Goal: Navigation & Orientation: Understand site structure

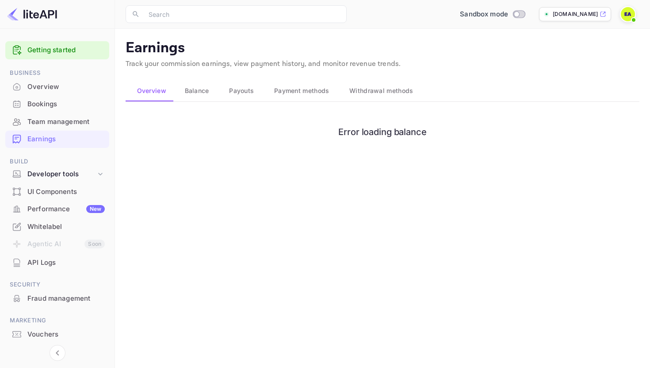
click at [45, 260] on div "API Logs" at bounding box center [65, 262] width 77 height 10
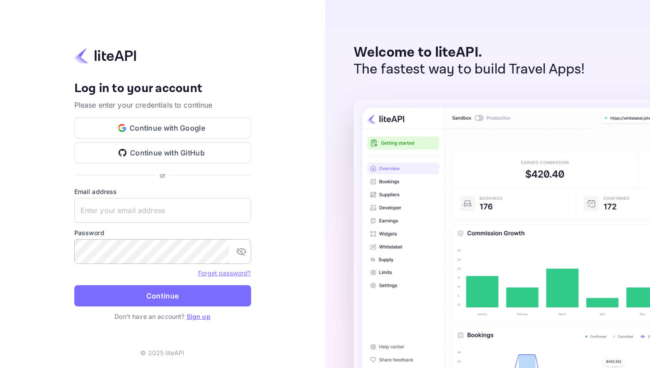
type input "engezai@outlook.com"
click at [242, 253] on icon "toggle password visibility" at bounding box center [241, 251] width 11 height 11
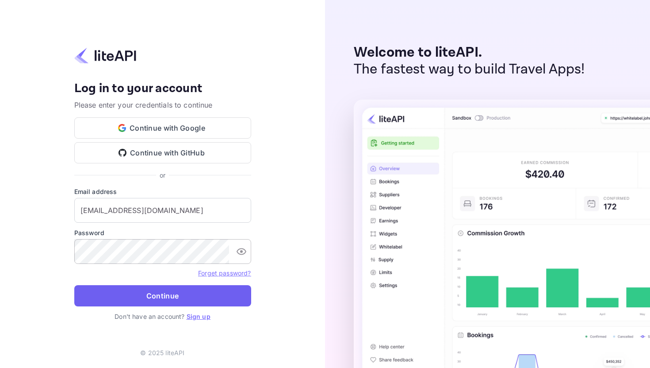
click at [162, 298] on button "Continue" at bounding box center [162, 295] width 177 height 21
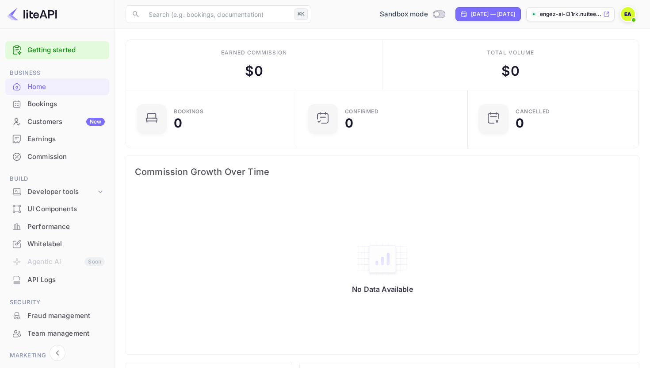
click at [39, 104] on div "Bookings" at bounding box center [65, 104] width 77 height 10
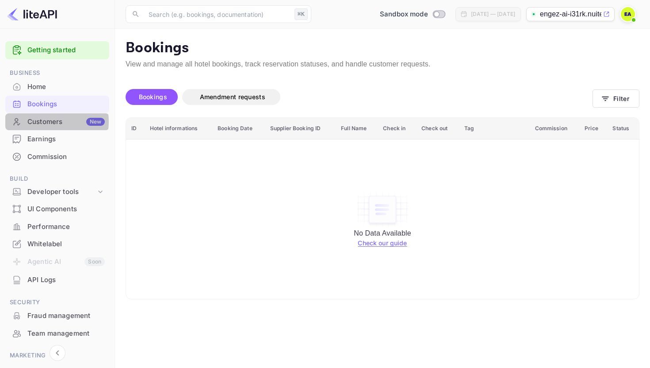
click at [46, 122] on div "Customers New" at bounding box center [65, 122] width 77 height 10
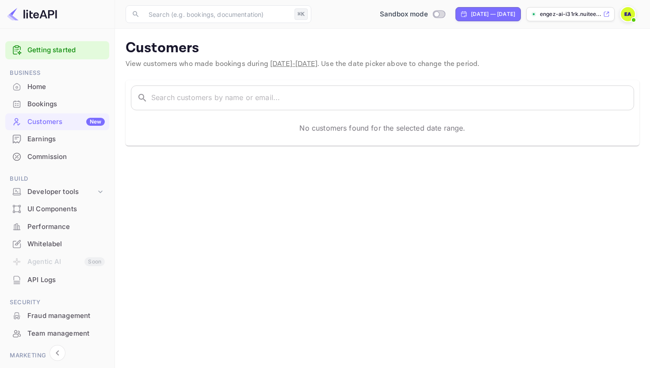
click at [40, 138] on div "Earnings" at bounding box center [65, 139] width 77 height 10
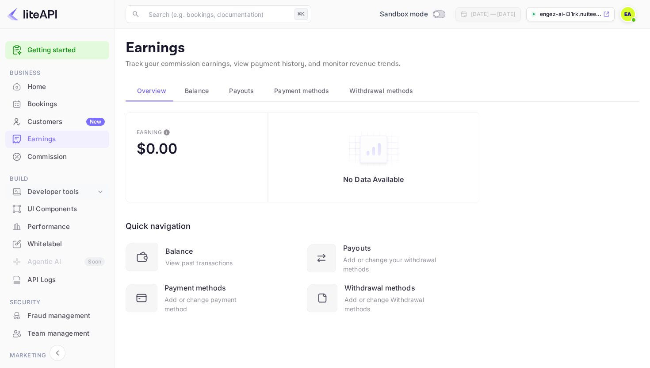
click at [52, 191] on div "Developer tools" at bounding box center [61, 192] width 69 height 10
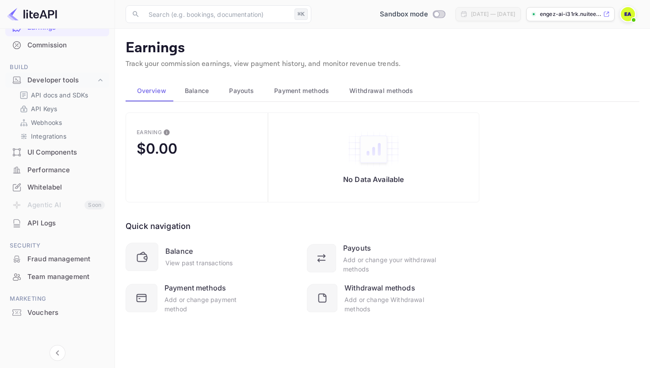
scroll to position [114, 0]
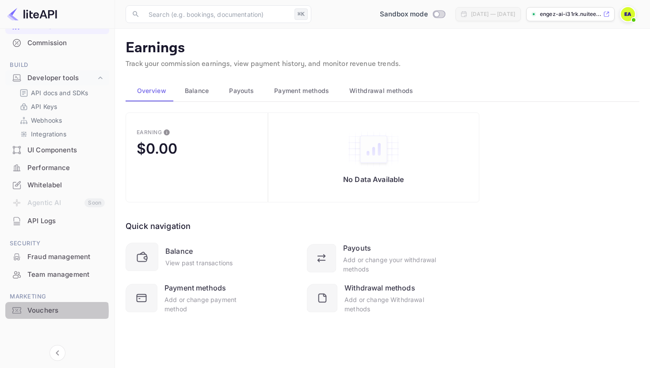
click at [40, 311] on div "Vouchers" at bounding box center [65, 310] width 77 height 10
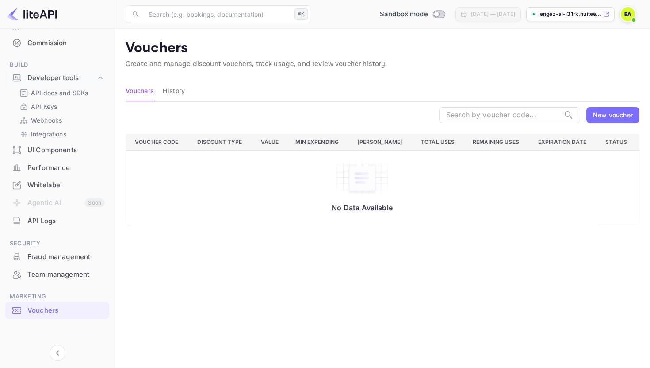
click at [610, 114] on div "New voucher" at bounding box center [613, 114] width 40 height 9
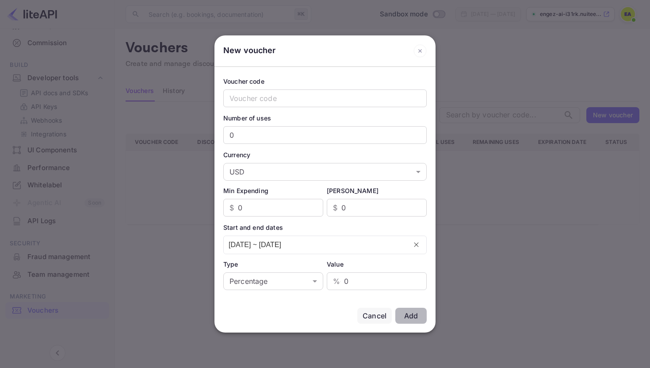
click at [420, 49] on icon at bounding box center [420, 50] width 13 height 13
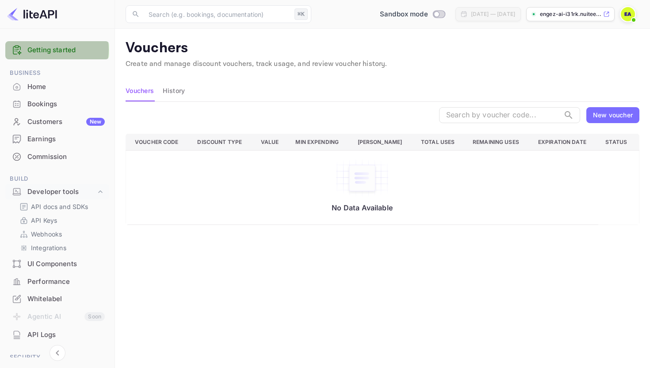
click at [46, 50] on link "Getting started" at bounding box center [65, 50] width 77 height 10
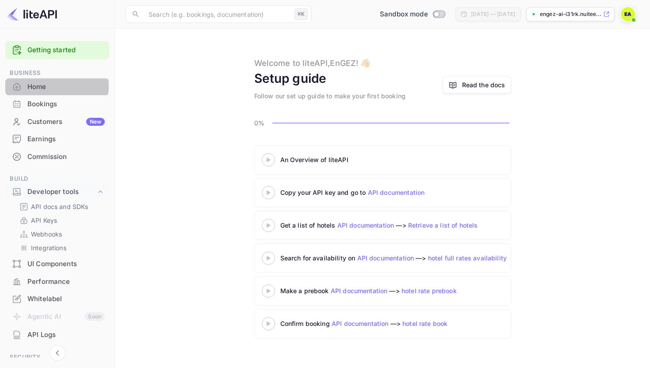
click at [41, 86] on div "Home" at bounding box center [65, 87] width 77 height 10
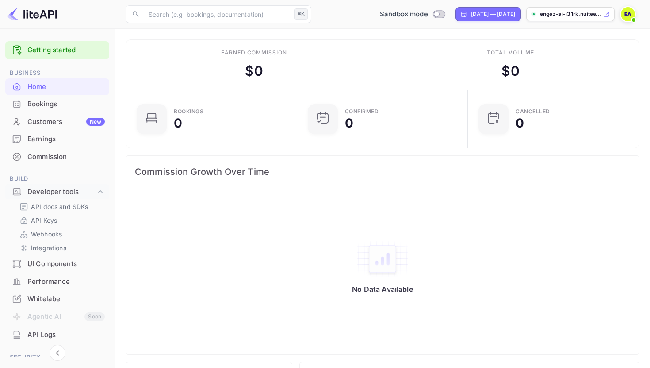
click at [576, 14] on p "engez-ai-i31rk.nuitee...." at bounding box center [570, 14] width 61 height 8
click at [629, 15] on img at bounding box center [628, 14] width 14 height 14
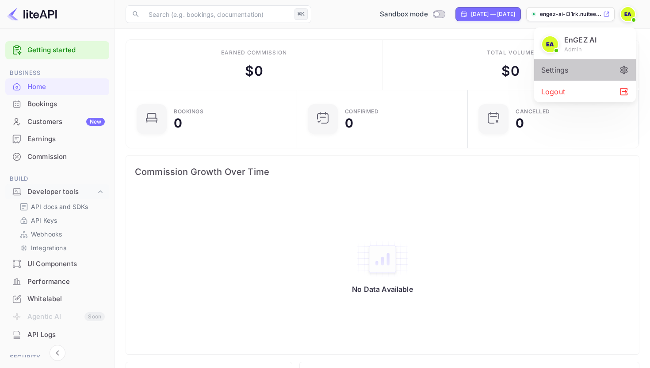
click at [577, 71] on div "Settings" at bounding box center [585, 69] width 102 height 21
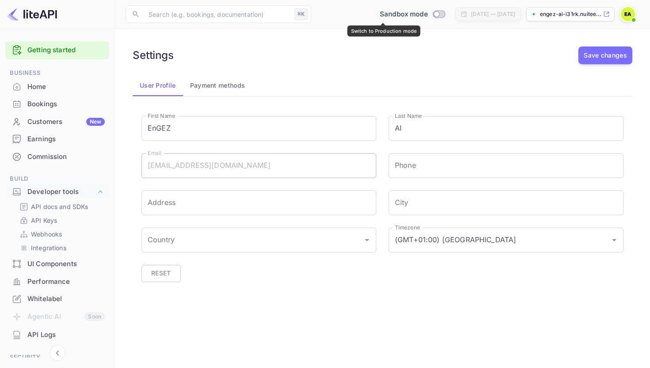
click at [428, 15] on input "Switch to Production mode" at bounding box center [437, 14] width 18 height 6
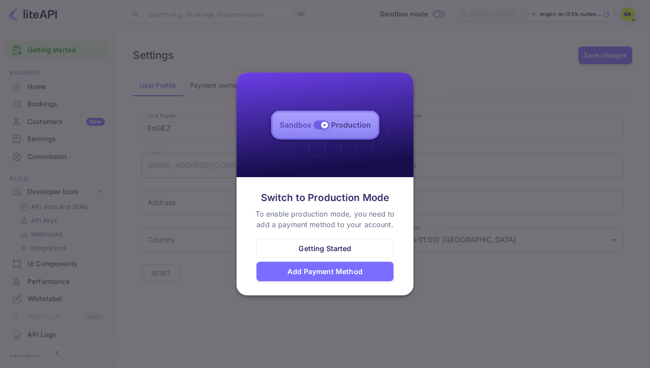
click at [315, 246] on div "Getting Started" at bounding box center [325, 248] width 53 height 11
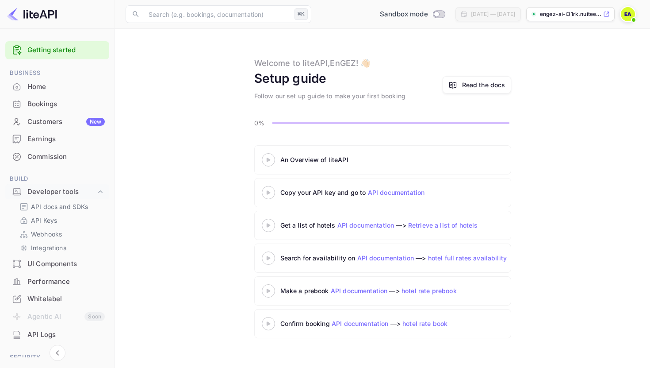
click at [584, 14] on p "engez-ai-i31rk.nuitee...." at bounding box center [570, 14] width 61 height 8
click at [54, 50] on link "Getting started" at bounding box center [65, 50] width 77 height 10
click at [428, 15] on input "Switch to Production mode" at bounding box center [437, 14] width 18 height 6
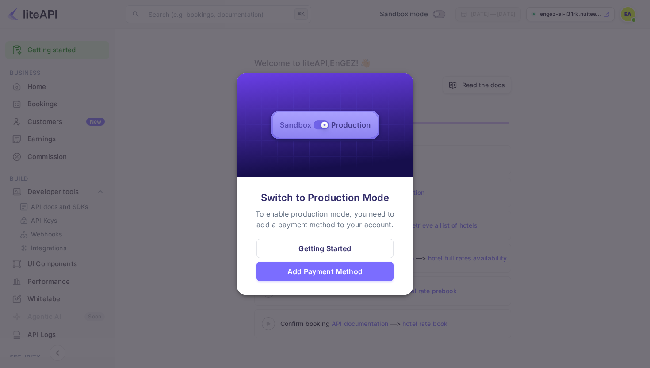
click at [316, 272] on div "Add Payment Method" at bounding box center [325, 271] width 75 height 11
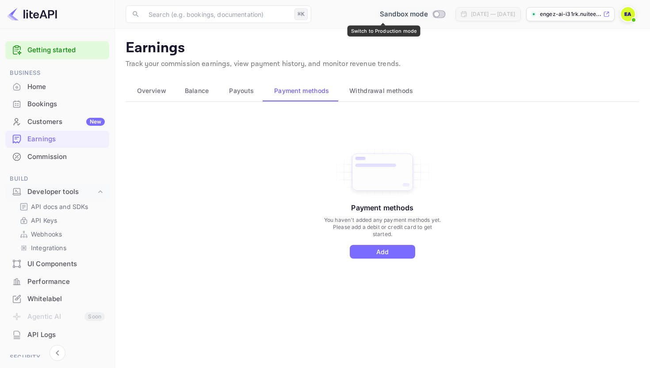
click at [428, 15] on input "Switch to Production mode" at bounding box center [437, 14] width 18 height 6
checkbox input "false"
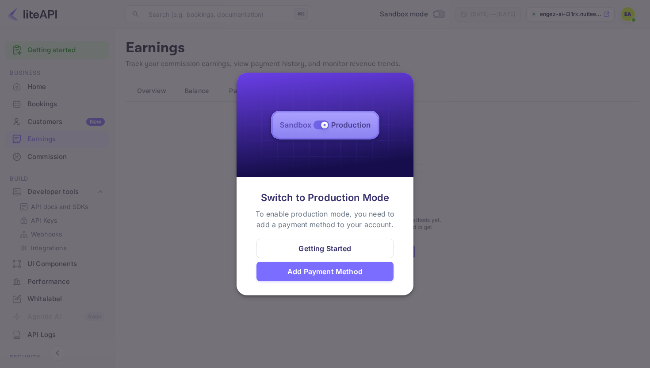
click at [327, 247] on div "Getting Started" at bounding box center [325, 248] width 53 height 11
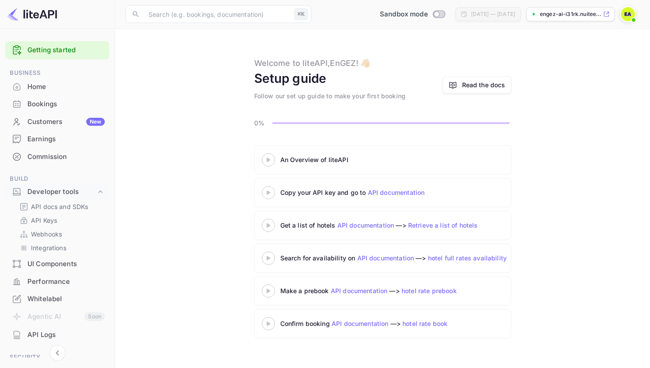
click at [574, 12] on p "engez-ai-i31rk.nuitee...." at bounding box center [570, 14] width 61 height 8
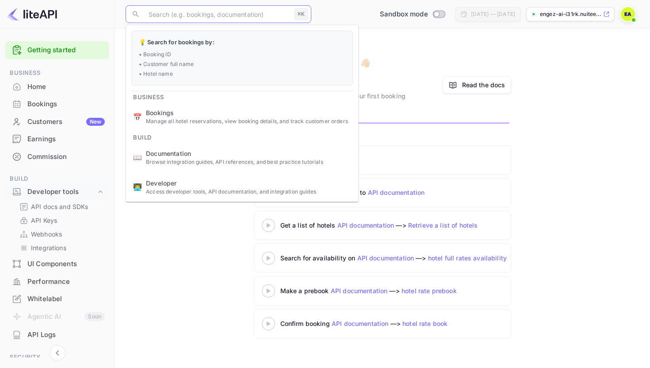
click at [253, 14] on input "text" at bounding box center [217, 14] width 148 height 18
click at [593, 70] on div "Welcome to liteAPI, EnGEZ ! 👋🏻 Setup guide Follow our set up guide to make your…" at bounding box center [383, 78] width 514 height 43
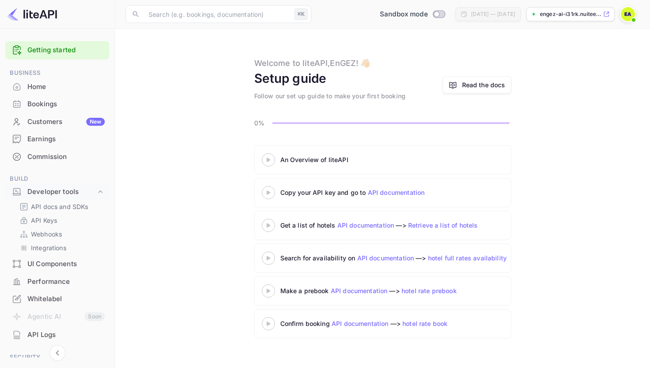
click at [625, 15] on img at bounding box center [628, 14] width 14 height 14
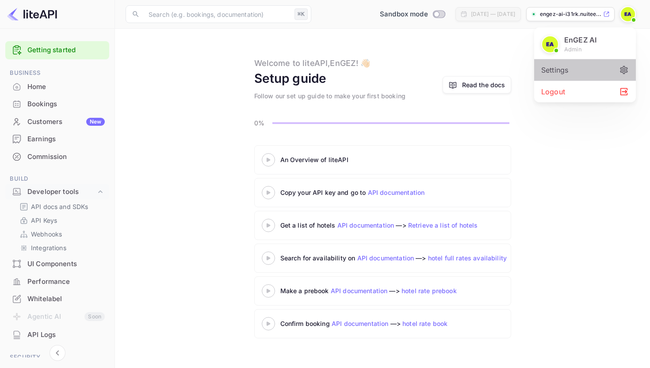
click at [575, 68] on div "Settings" at bounding box center [585, 69] width 102 height 21
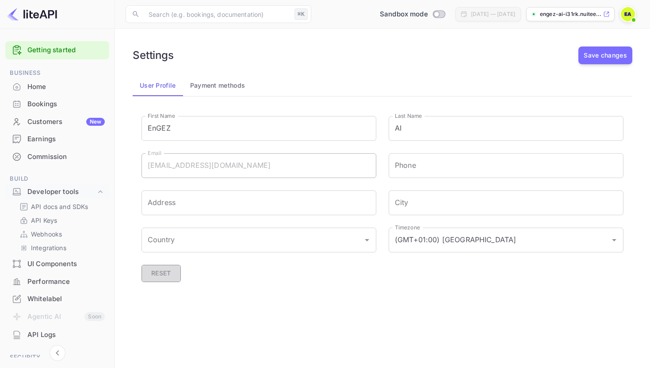
click at [154, 274] on button "Reset" at bounding box center [161, 273] width 39 height 17
click at [631, 13] on img at bounding box center [628, 14] width 14 height 14
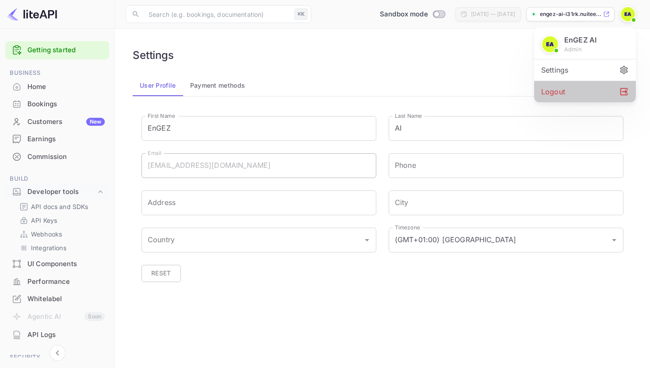
click at [572, 87] on div "Logout" at bounding box center [585, 91] width 102 height 21
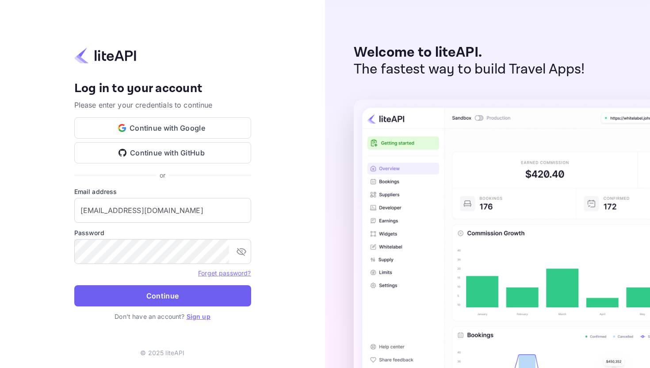
click at [157, 291] on button "Continue" at bounding box center [162, 295] width 177 height 21
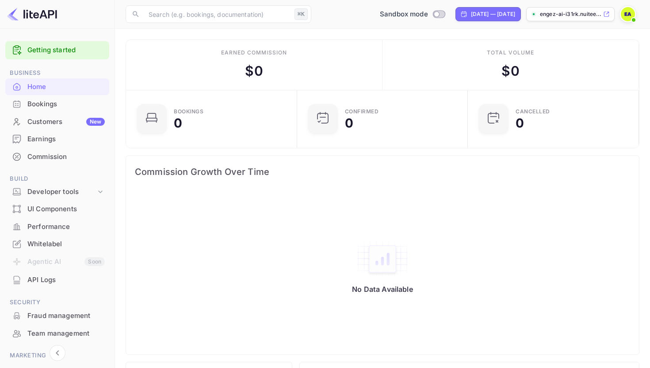
click at [564, 16] on p "engez-ai-i31rk.nuitee...." at bounding box center [570, 14] width 61 height 8
